Goal: Task Accomplishment & Management: Use online tool/utility

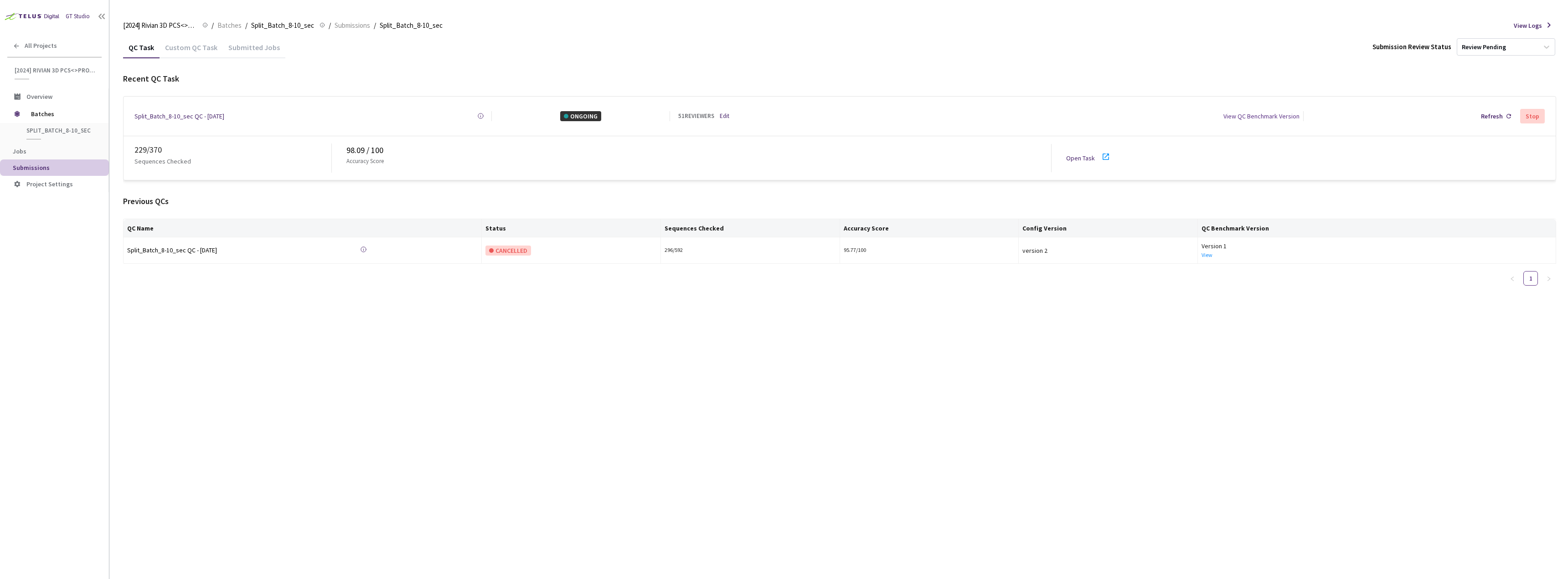
click at [1092, 157] on link "Open Task" at bounding box center [1080, 158] width 28 height 8
